Goal: Complete application form: Complete application form

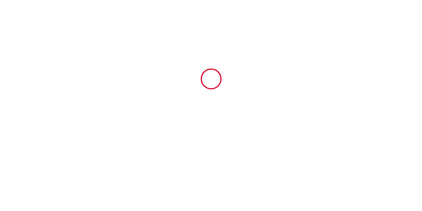
type input "6712152"
type input "[GEOGRAPHIC_DATA]"
type input "la cour lucon"
type input "85110"
type input "SAINTE [PERSON_NAME]"
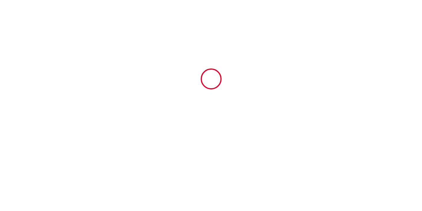
type input "[GEOGRAPHIC_DATA]"
type input "[DATE]"
type input "12"
type input "3"
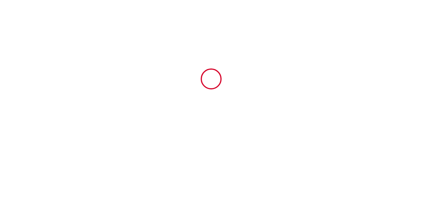
type input "2000"
type input "2245.6"
type input "SAS BRIMMO"
type input "BRIMMO"
type input "3 LA MARNIERE"
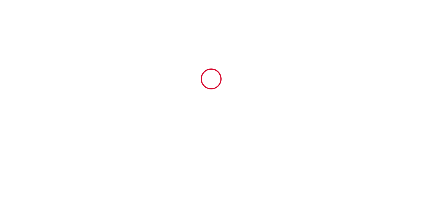
type input "85640"
type input "MOUCHAMPS"
type input "[GEOGRAPHIC_DATA]"
type input "[EMAIL_ADDRESS][DOMAIN_NAME]"
type input "[PERSON_NAME]"
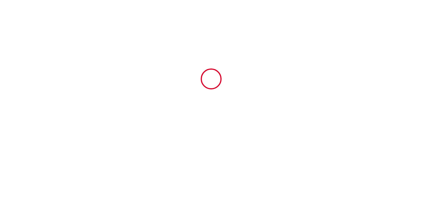
type input "LARDIERE"
type input "[STREET_ADDRESS]"
type input "85800"
type input "Le Fenouiller"
type input "[PERSON_NAME][EMAIL_ADDRESS][DOMAIN_NAME]"
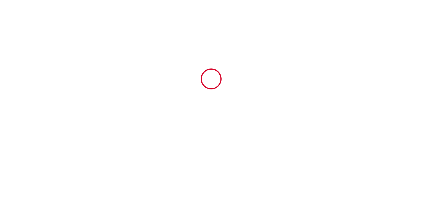
type input "[PHONE_NUMBER]"
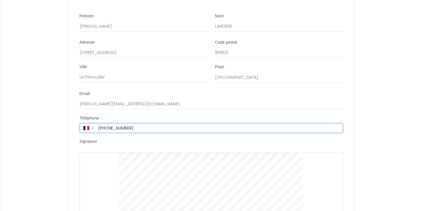
scroll to position [2031, 0]
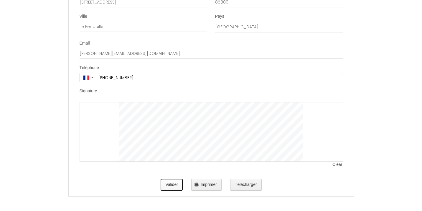
click at [169, 182] on button "Valider" at bounding box center [172, 185] width 22 height 12
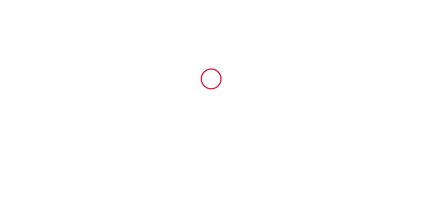
scroll to position [0, 0]
type input "45.6"
type input "2200"
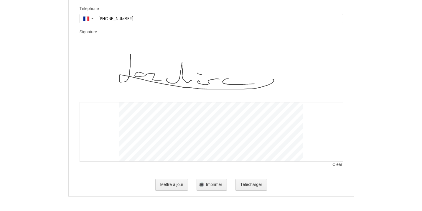
scroll to position [2090, 0]
click at [211, 183] on span "Imprimer" at bounding box center [214, 184] width 16 height 5
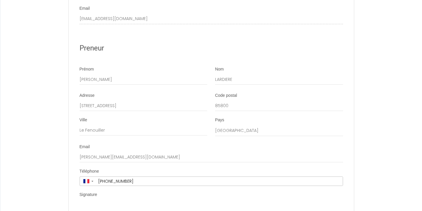
scroll to position [1912, 0]
